Goal: Task Accomplishment & Management: Use online tool/utility

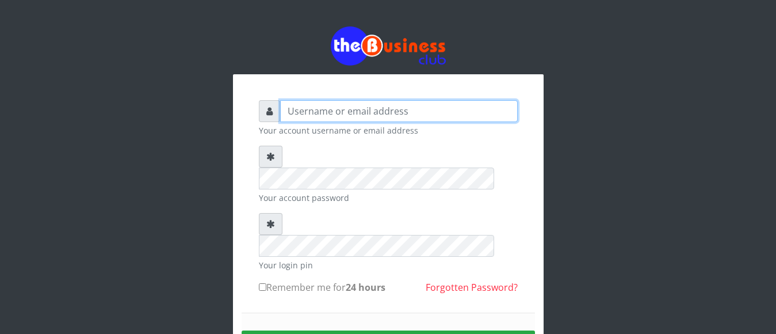
type input "[EMAIL_ADDRESS][DOMAIN_NAME]"
click at [347, 113] on input "[EMAIL_ADDRESS][DOMAIN_NAME]" at bounding box center [399, 111] width 238 height 22
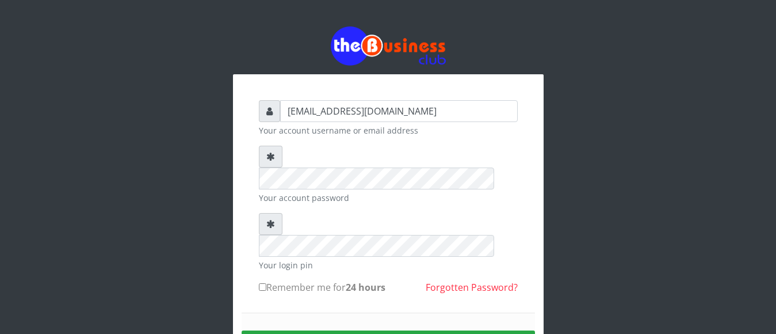
click at [268, 280] on label "Remember me for 24 hours" at bounding box center [322, 287] width 127 height 14
click at [266, 283] on input "Remember me for 24 hours" at bounding box center [262, 286] width 7 height 7
checkbox input "true"
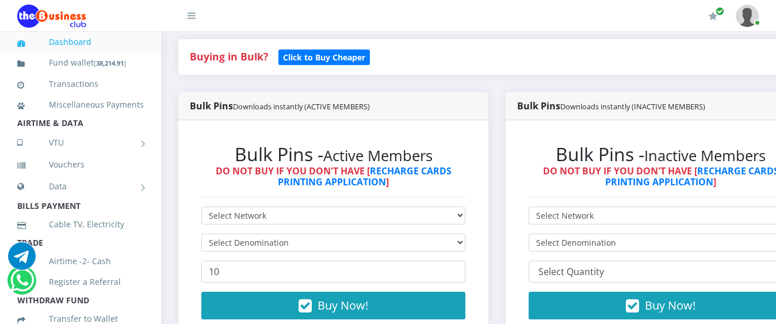
scroll to position [230, 0]
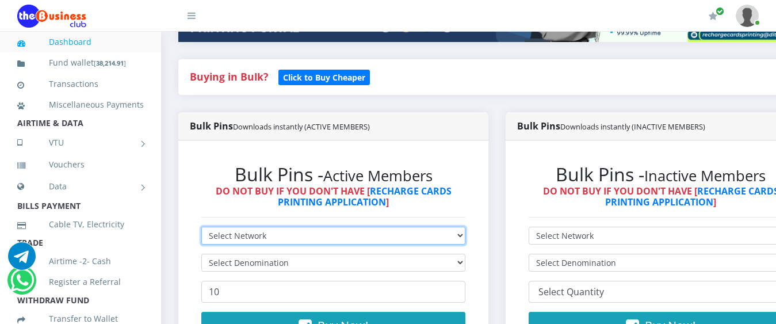
click at [368, 228] on select "Select Network MTN Globacom 9Mobile Airtel" at bounding box center [333, 236] width 264 height 18
select select "MTN"
click at [201, 227] on select "Select Network MTN Globacom 9Mobile Airtel" at bounding box center [333, 236] width 264 height 18
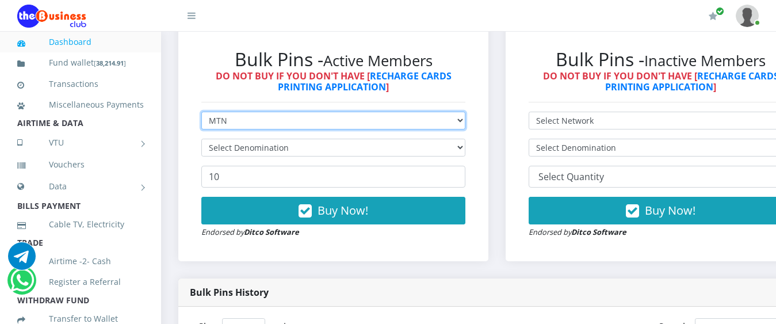
scroll to position [403, 0]
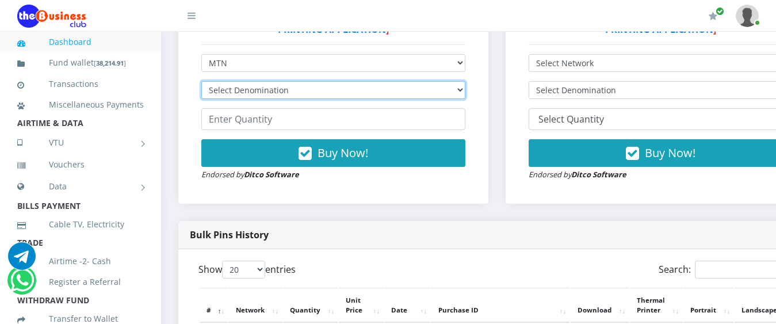
click at [224, 81] on select "Select Denomination MTN NGN100 - ₦96.99 MTN NGN200 - ₦193.98 MTN NGN400 - ₦387.…" at bounding box center [333, 90] width 264 height 18
select select "96.99-100"
click at [201, 81] on select "Select Denomination MTN NGN100 - ₦96.99 MTN NGN200 - ₦193.98 MTN NGN400 - ₦387.…" at bounding box center [333, 90] width 264 height 18
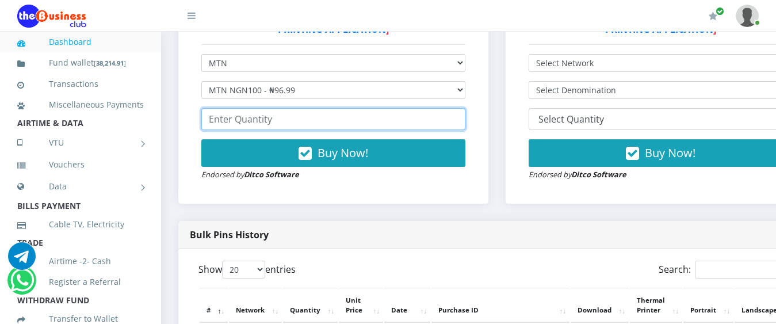
click at [272, 109] on input "number" at bounding box center [333, 119] width 264 height 22
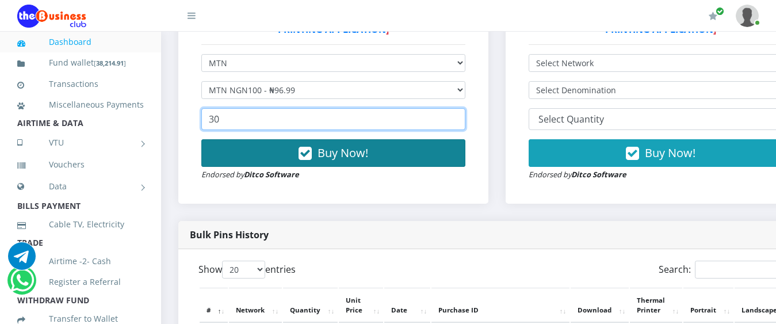
type input "30"
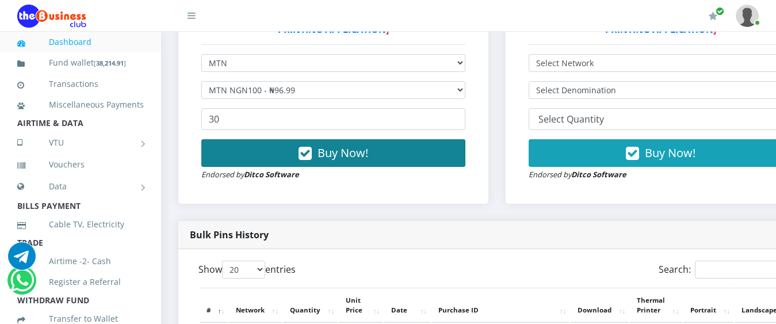
click at [270, 141] on button "Buy Now!" at bounding box center [333, 153] width 264 height 28
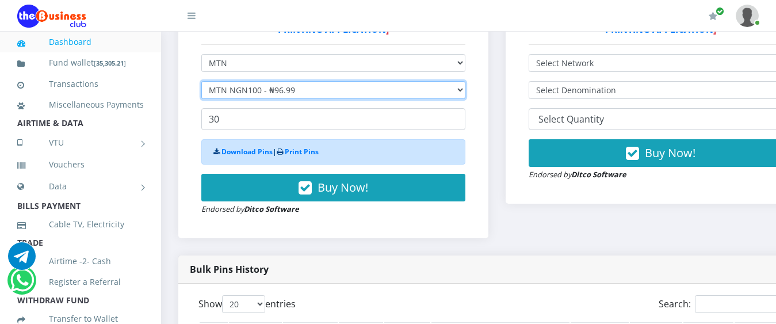
click at [236, 81] on select "Select Denomination MTN NGN100 - ₦96.99 MTN NGN200 - ₦193.98 MTN NGN400 - ₦387.…" at bounding box center [333, 90] width 264 height 18
click at [201, 81] on select "Select Denomination MTN NGN100 - ₦96.99 MTN NGN200 - ₦193.98 MTN NGN400 - ₦387.…" at bounding box center [333, 90] width 264 height 18
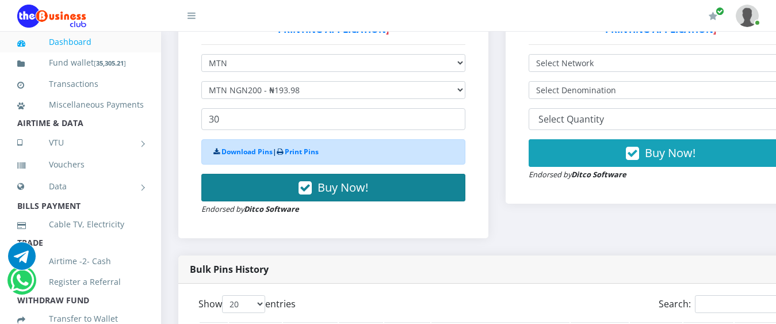
click at [342, 179] on span "Buy Now!" at bounding box center [342, 187] width 51 height 16
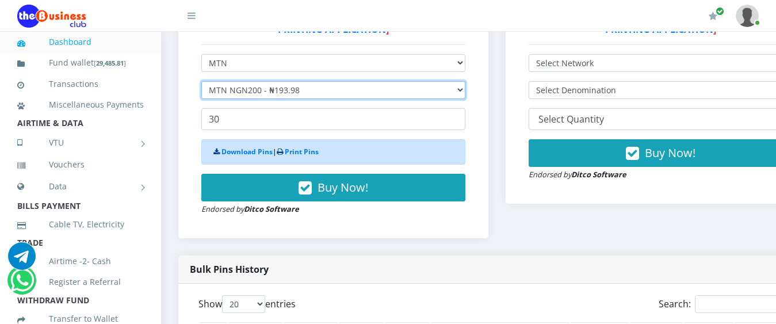
click at [243, 81] on select "Select Denomination MTN NGN100 - ₦96.99 MTN NGN200 - ₦193.98 MTN NGN400 - ₦387.…" at bounding box center [333, 90] width 264 height 18
select select "484.95-500"
click at [201, 81] on select "Select Denomination MTN NGN100 - ₦96.99 MTN NGN200 - ₦193.98 MTN NGN400 - ₦387.…" at bounding box center [333, 90] width 264 height 18
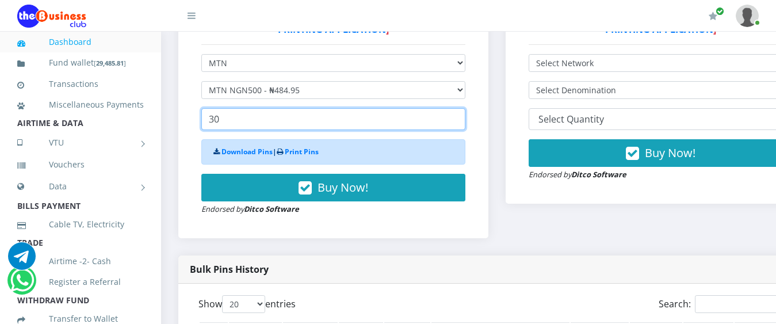
drag, startPoint x: 240, startPoint y: 106, endPoint x: 172, endPoint y: 104, distance: 67.9
click at [177, 106] on div "Bulk Pins Downloads instantly (ACTIVE MEMBERS) Bulk Pins - Active Members DO NO…" at bounding box center [333, 98] width 327 height 316
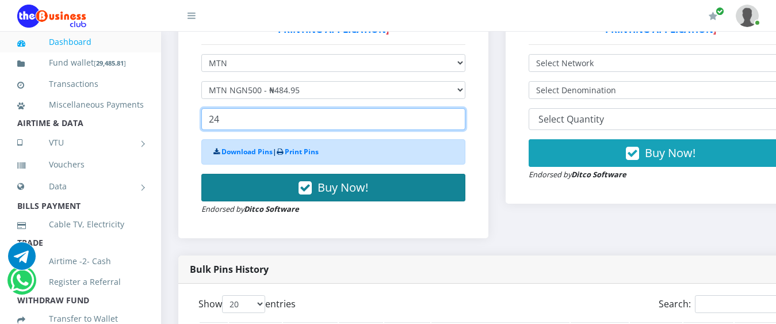
type input "24"
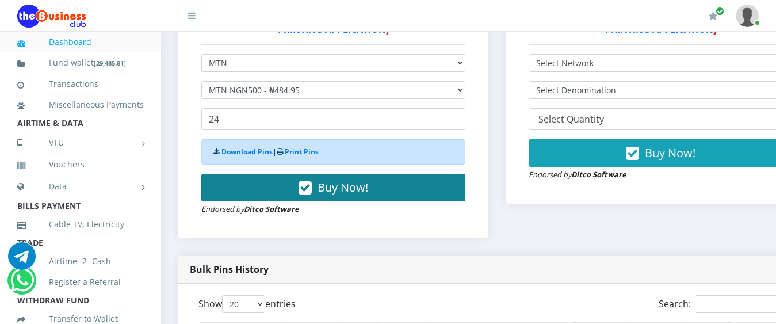
click at [350, 180] on span "Buy Now!" at bounding box center [342, 187] width 51 height 16
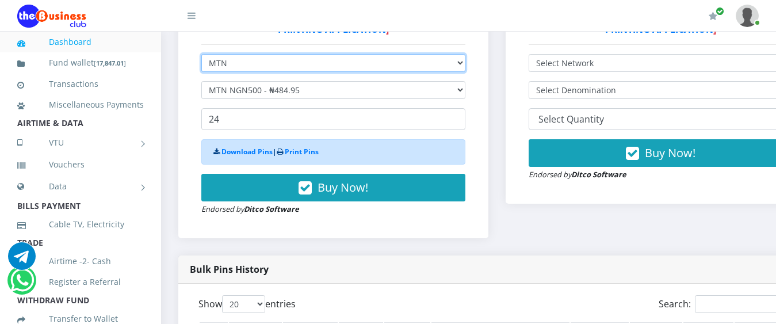
click at [217, 54] on select "Select Network MTN Globacom 9Mobile Airtel" at bounding box center [333, 63] width 264 height 18
select select "Airtel"
click at [201, 54] on select "Select Network MTN Globacom 9Mobile Airtel" at bounding box center [333, 63] width 264 height 18
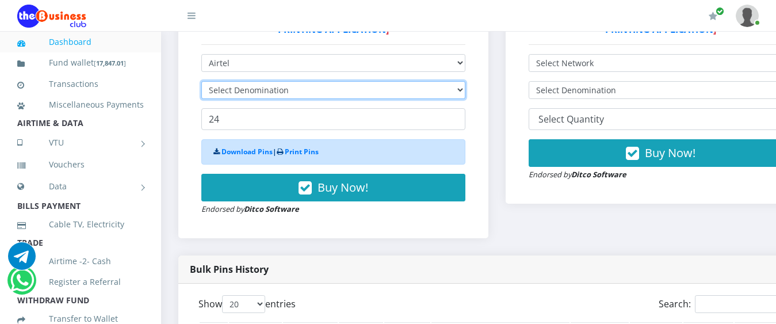
click at [234, 82] on select "Select Denomination" at bounding box center [333, 90] width 264 height 18
select select "96.38-100"
click at [201, 81] on select "Select Denomination Airtel NGN100 - ₦96.38 Airtel NGN200 - ₦192.76 Airtel NGN50…" at bounding box center [333, 90] width 264 height 18
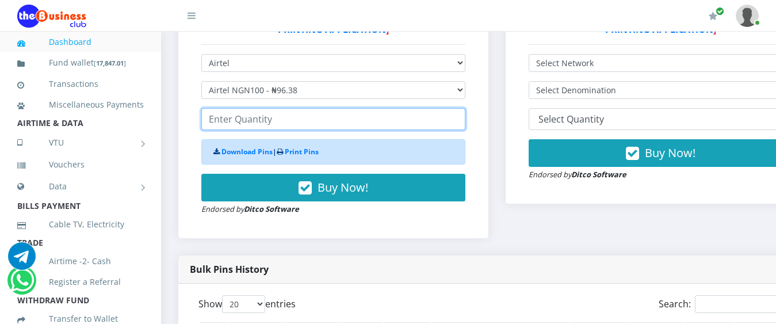
click at [251, 108] on input "number" at bounding box center [333, 119] width 264 height 22
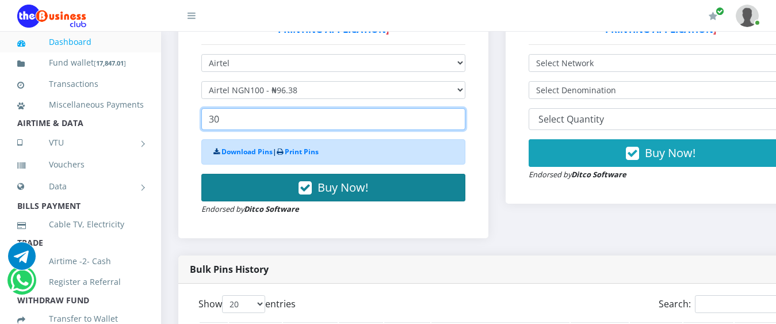
type input "30"
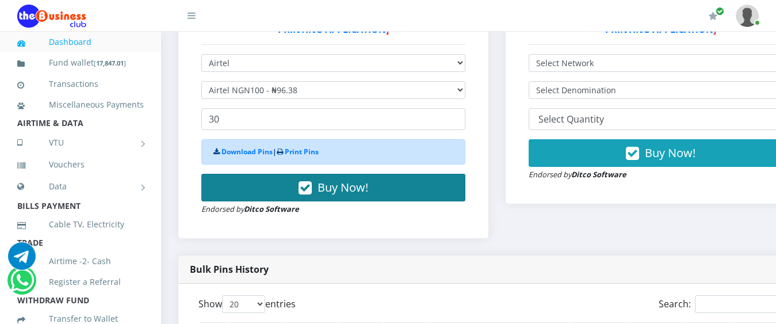
click at [285, 175] on button "Buy Now!" at bounding box center [333, 188] width 264 height 28
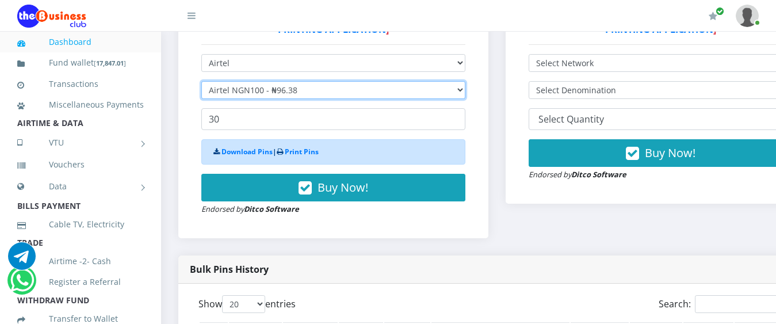
click at [239, 81] on select "Select Denomination Airtel NGN100 - ₦96.38 Airtel NGN200 - ₦192.76 Airtel NGN50…" at bounding box center [333, 90] width 264 height 18
select select "192.76-200"
click at [201, 81] on select "Select Denomination Airtel NGN100 - ₦96.38 Airtel NGN200 - ₦192.76 Airtel NGN50…" at bounding box center [333, 90] width 264 height 18
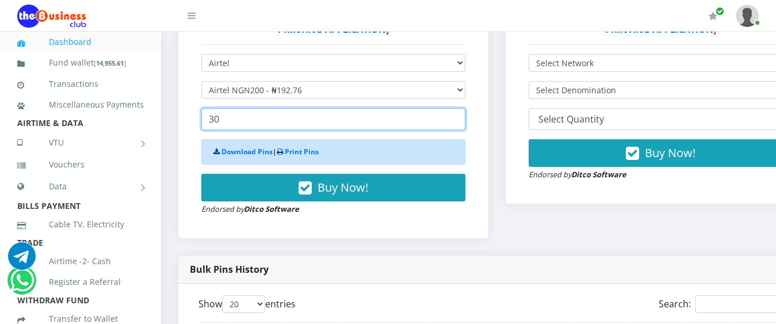
drag, startPoint x: 261, startPoint y: 111, endPoint x: 202, endPoint y: 109, distance: 58.7
click at [202, 109] on input "30" at bounding box center [333, 119] width 264 height 22
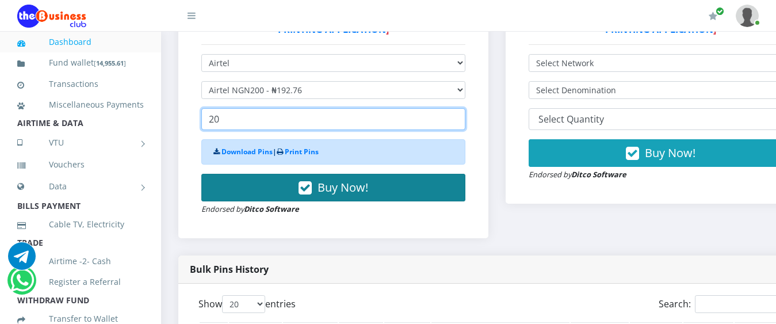
type input "20"
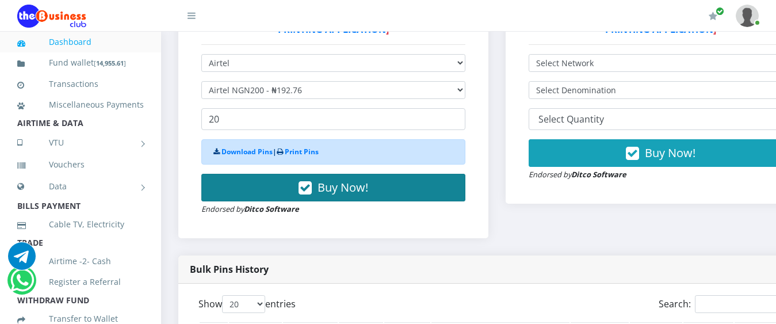
click at [345, 184] on span "Buy Now!" at bounding box center [342, 187] width 51 height 16
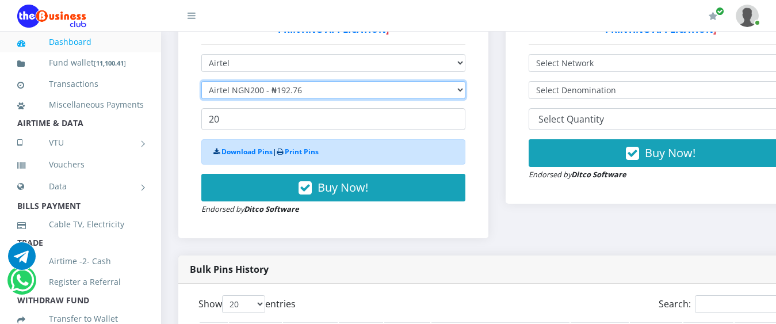
click at [264, 81] on select "Select Denomination Airtel NGN100 - ₦96.38 Airtel NGN200 - ₦192.76 Airtel NGN50…" at bounding box center [333, 90] width 264 height 18
select select "481.9-500"
click at [201, 81] on select "Select Denomination Airtel NGN100 - ₦96.38 Airtel NGN200 - ₦192.76 Airtel NGN50…" at bounding box center [333, 90] width 264 height 18
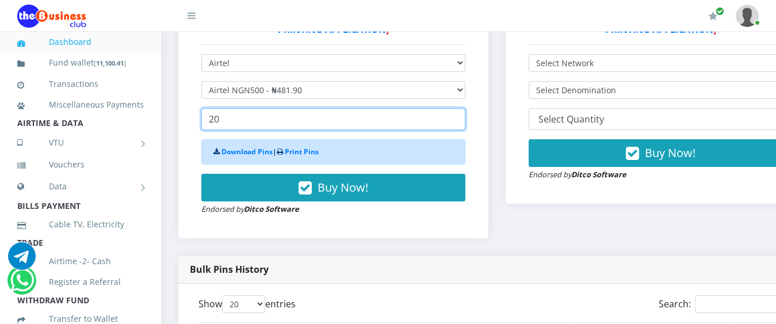
click at [266, 115] on input "20" at bounding box center [333, 119] width 264 height 22
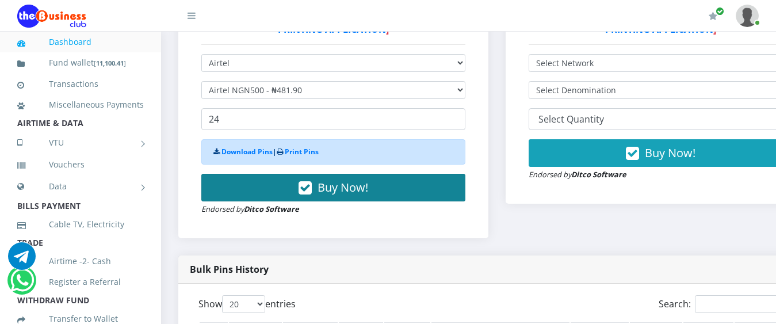
click at [345, 179] on span "Buy Now!" at bounding box center [342, 187] width 51 height 16
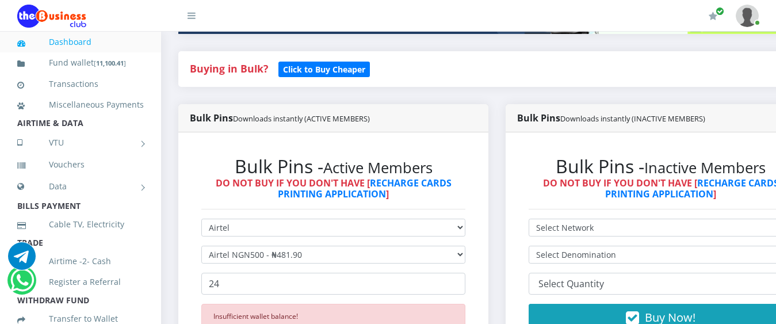
scroll to position [288, 0]
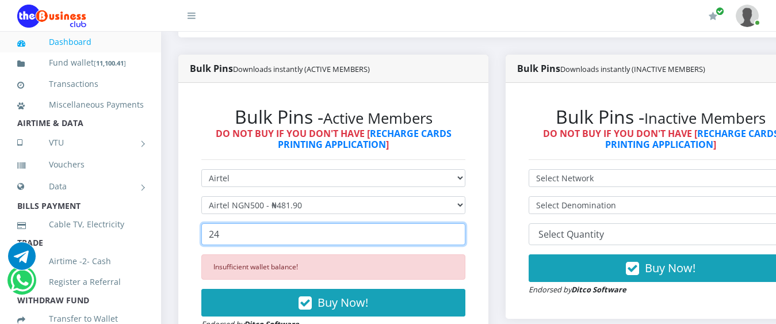
drag, startPoint x: 250, startPoint y: 229, endPoint x: 139, endPoint y: 208, distance: 112.5
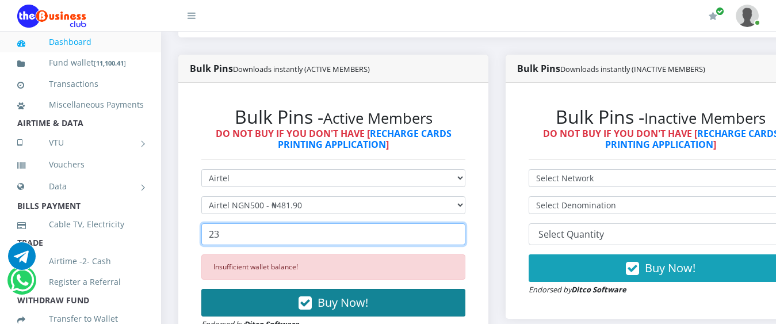
type input "23"
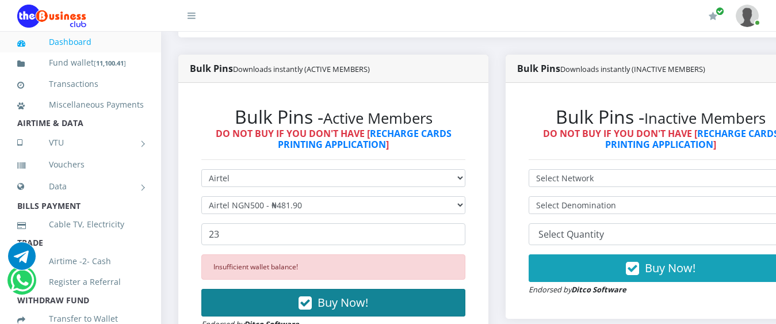
click at [368, 294] on span "Buy Now!" at bounding box center [342, 302] width 51 height 16
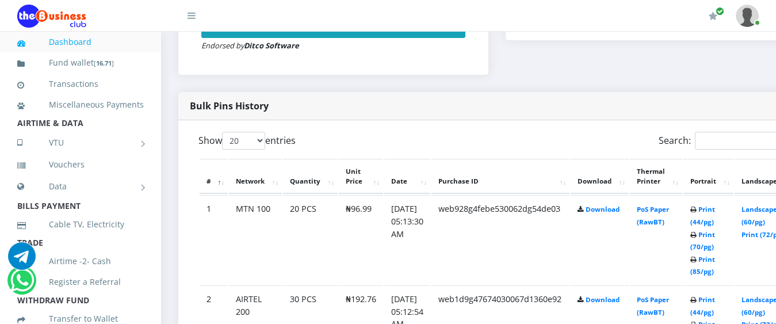
scroll to position [575, 0]
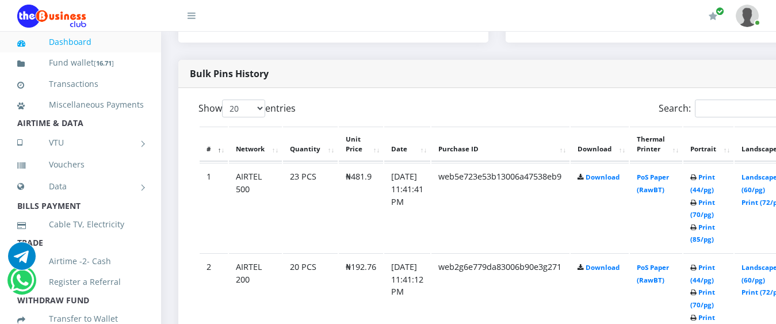
scroll to position [847, 0]
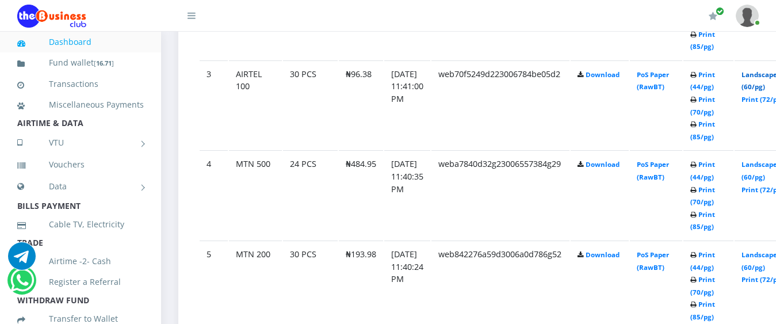
click at [764, 70] on link "Landscape (60/pg)" at bounding box center [759, 80] width 36 height 21
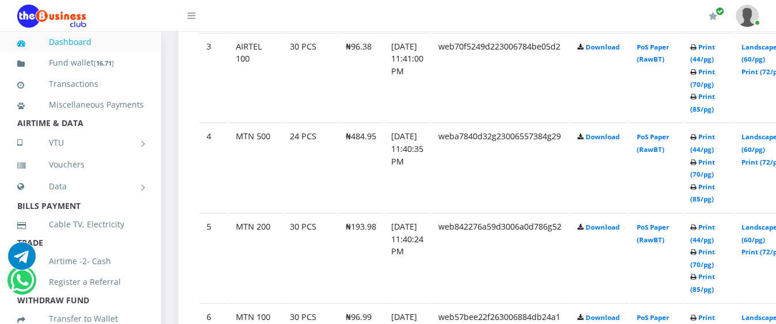
scroll to position [847, 0]
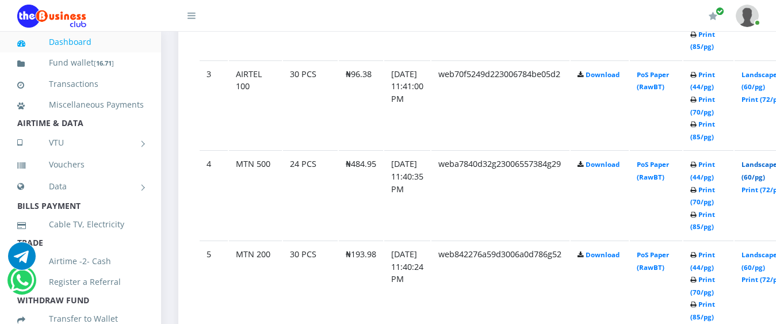
click at [767, 160] on link "Landscape (60/pg)" at bounding box center [759, 170] width 36 height 21
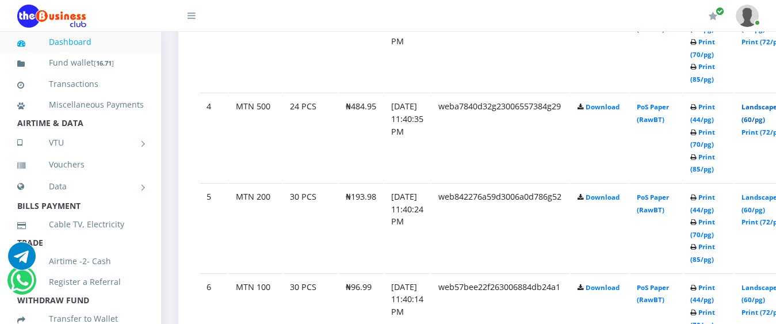
click at [763, 102] on link "Landscape (60/pg)" at bounding box center [759, 112] width 36 height 21
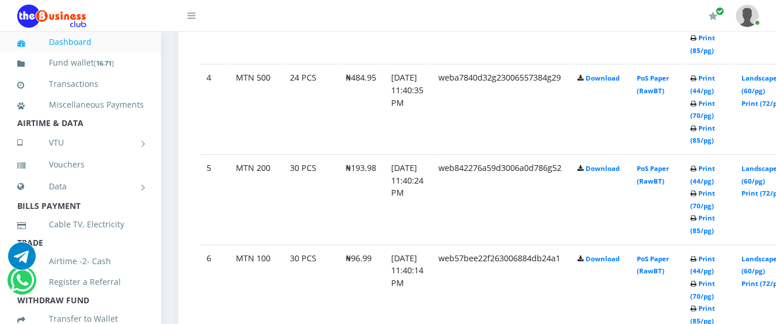
scroll to position [904, 0]
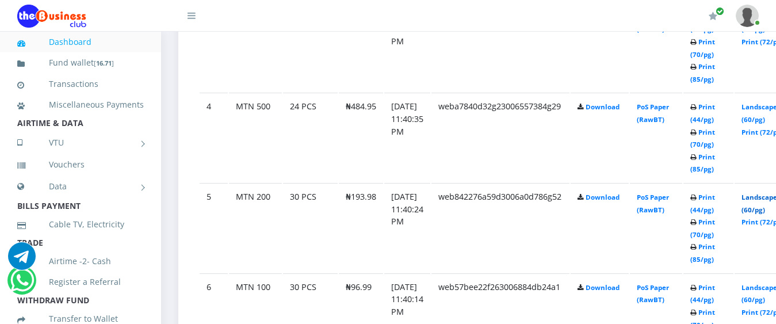
click at [771, 193] on link "Landscape (60/pg)" at bounding box center [759, 203] width 36 height 21
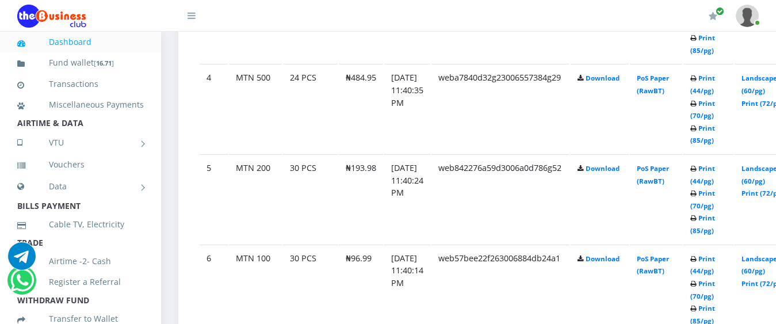
scroll to position [904, 0]
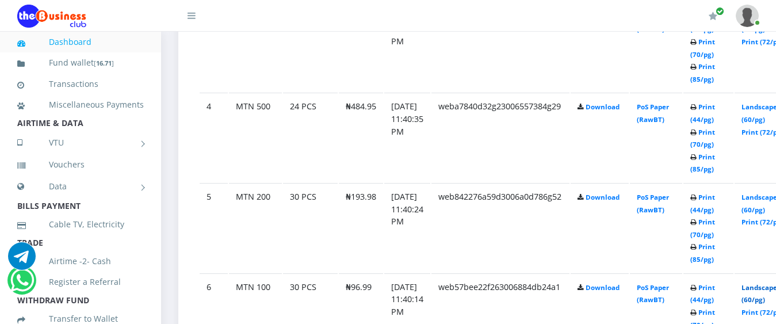
click at [769, 283] on link "Landscape (60/pg)" at bounding box center [759, 293] width 36 height 21
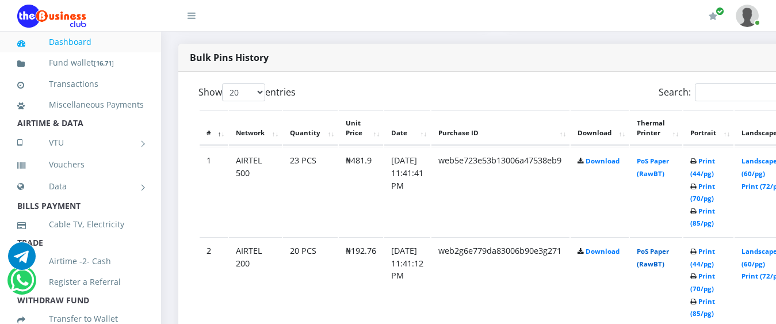
scroll to position [559, 0]
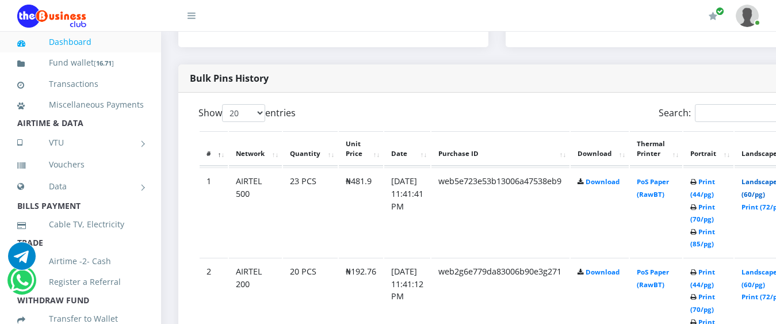
click at [771, 177] on link "Landscape (60/pg)" at bounding box center [759, 187] width 36 height 21
click at [767, 267] on link "Landscape (60/pg)" at bounding box center [759, 277] width 36 height 21
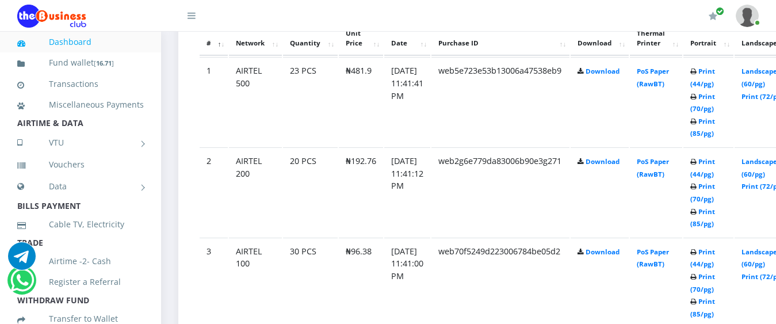
scroll to position [674, 0]
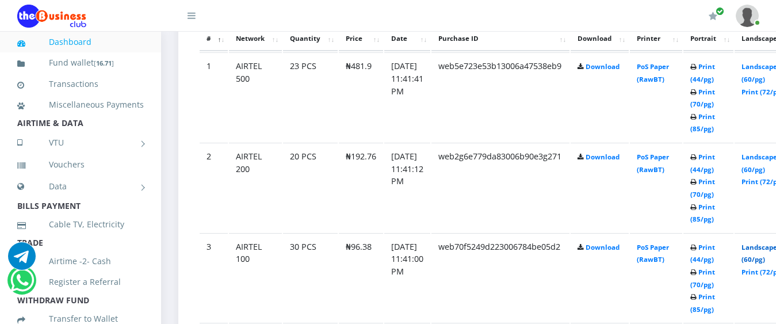
click at [766, 243] on link "Landscape (60/pg)" at bounding box center [759, 253] width 36 height 21
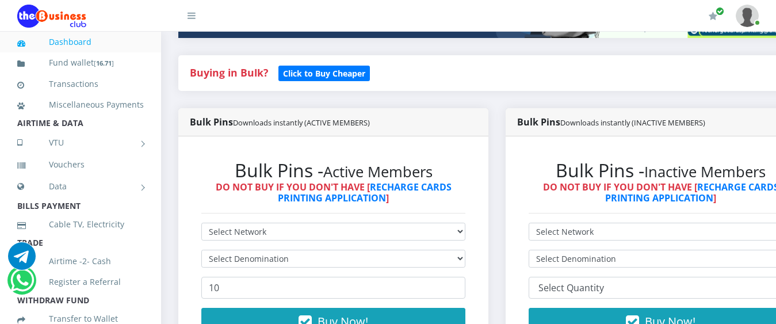
scroll to position [12, 0]
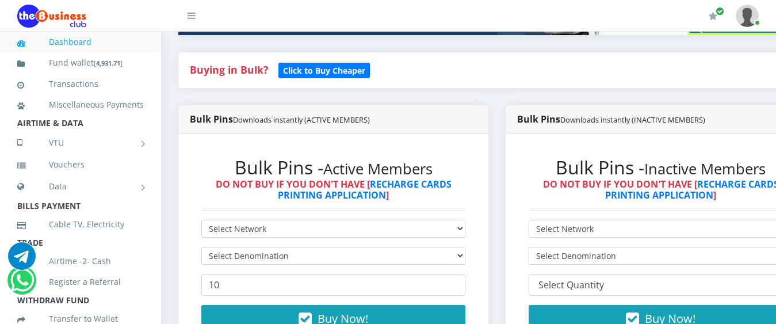
scroll to position [242, 0]
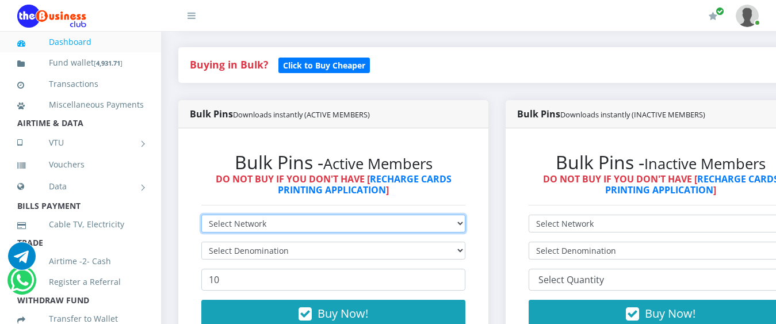
click at [379, 215] on select "Select Network MTN Globacom 9Mobile Airtel" at bounding box center [333, 224] width 264 height 18
select select "Glo"
click at [201, 215] on select "Select Network MTN Globacom 9Mobile Airtel" at bounding box center [333, 224] width 264 height 18
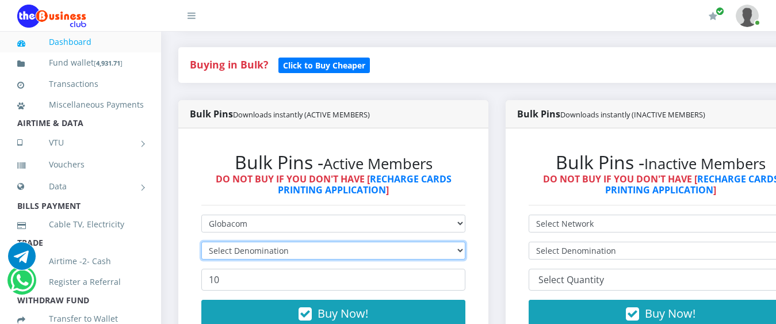
click at [301, 244] on select "Select Denomination" at bounding box center [333, 251] width 264 height 18
select select "482.75-500"
click at [201, 242] on select "Select Denomination Glo NGN100 - ₦96.55 Glo NGN200 - ₦193.10 Glo NGN500 - ₦482.…" at bounding box center [333, 251] width 264 height 18
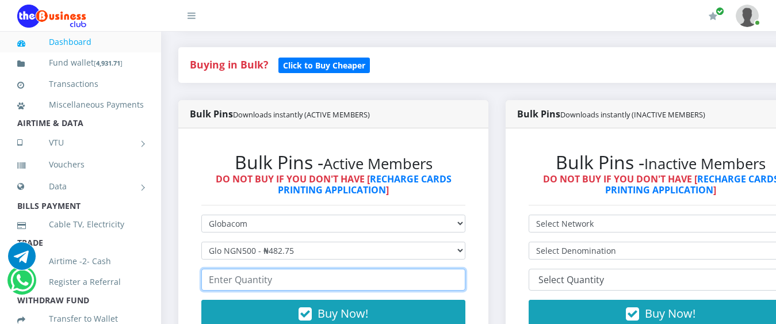
click at [283, 269] on input "number" at bounding box center [333, 280] width 264 height 22
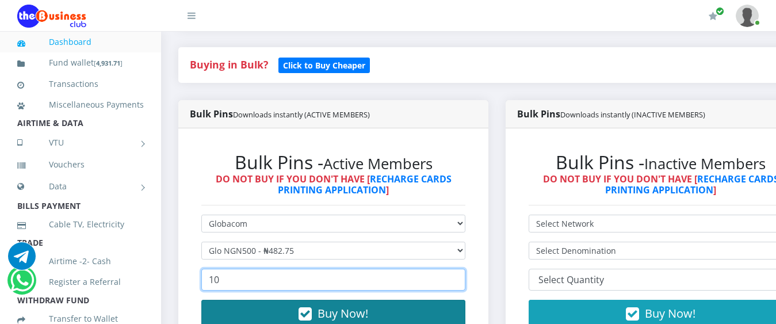
type input "10"
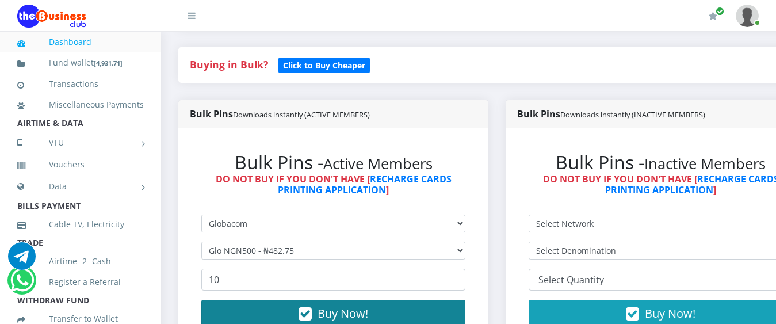
click at [389, 302] on button "Buy Now!" at bounding box center [333, 314] width 264 height 28
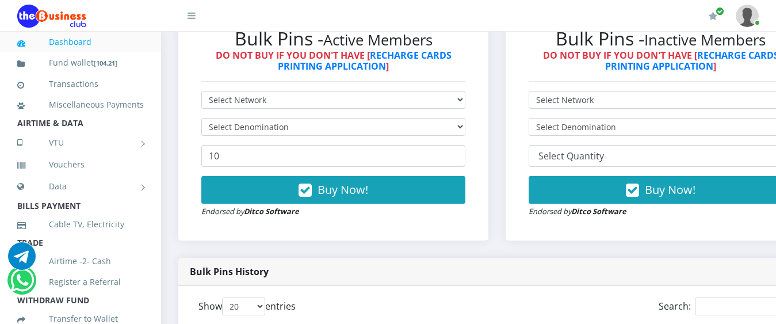
scroll to position [345, 0]
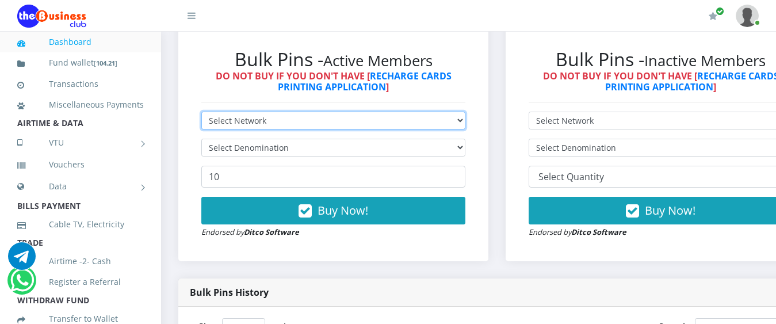
click at [264, 112] on select "Select Network MTN Globacom 9Mobile Airtel" at bounding box center [333, 121] width 264 height 18
select select "Glo"
click at [201, 112] on select "Select Network MTN Globacom 9Mobile Airtel" at bounding box center [333, 121] width 264 height 18
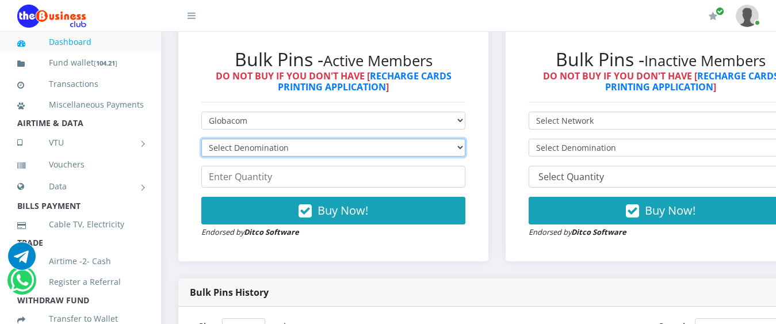
click at [249, 139] on select "Select Denomination Glo NGN100 - ₦96.55 Glo NGN200 - ₦193.10 Glo NGN500 - ₦482.…" at bounding box center [333, 148] width 264 height 18
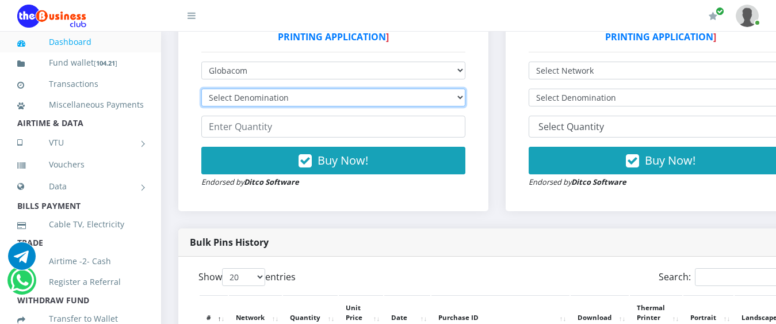
scroll to position [575, 0]
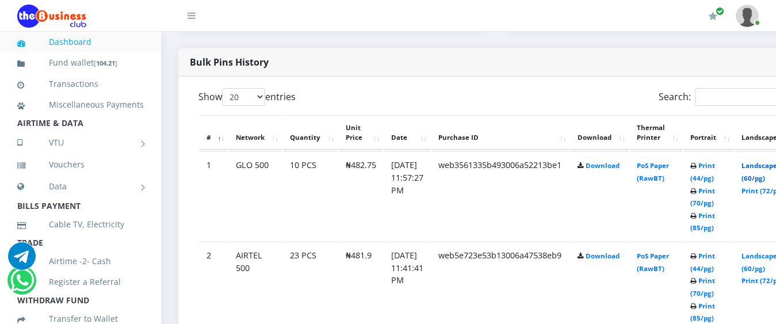
click at [763, 161] on link "Landscape (60/pg)" at bounding box center [759, 171] width 36 height 21
